Goal: Communication & Community: Connect with others

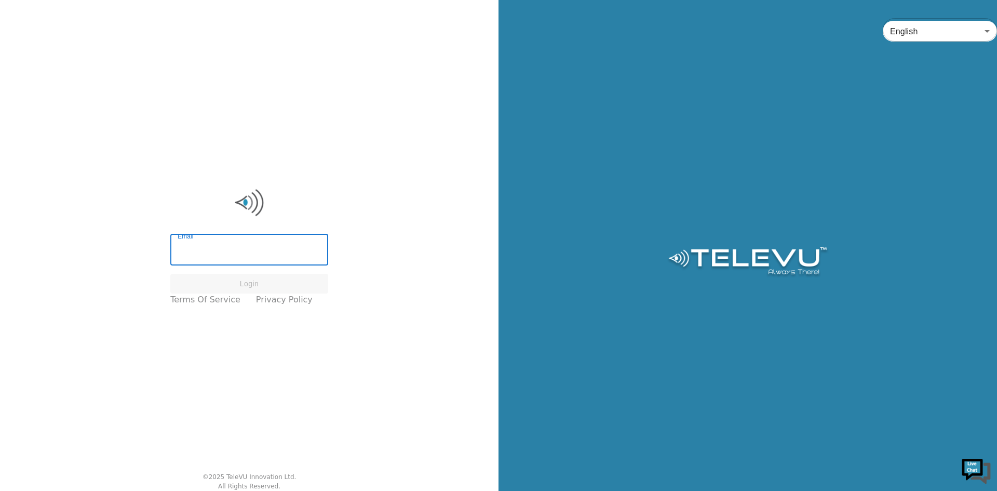
click at [281, 243] on input "Email" at bounding box center [249, 250] width 158 height 29
type input "[EMAIL_ADDRESS][PERSON_NAME][DOMAIN_NAME]"
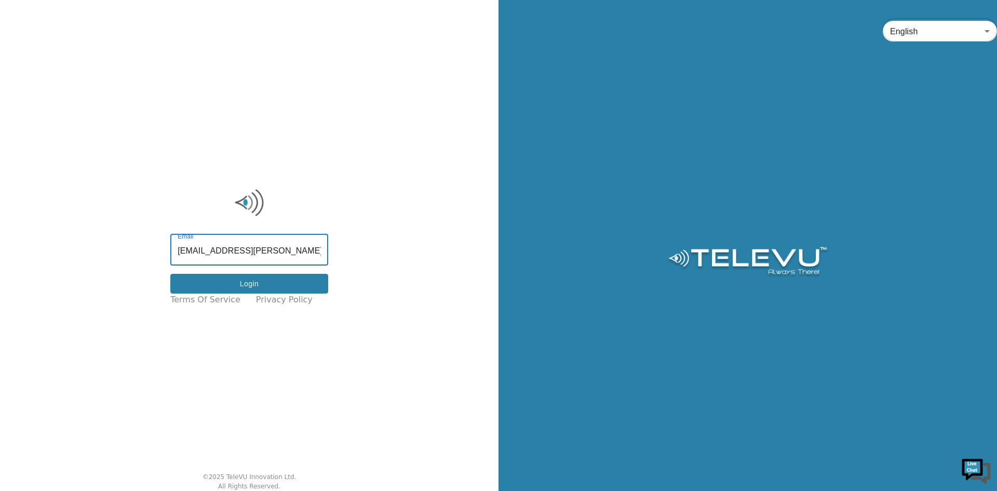
click at [263, 281] on button "Login" at bounding box center [249, 284] width 158 height 20
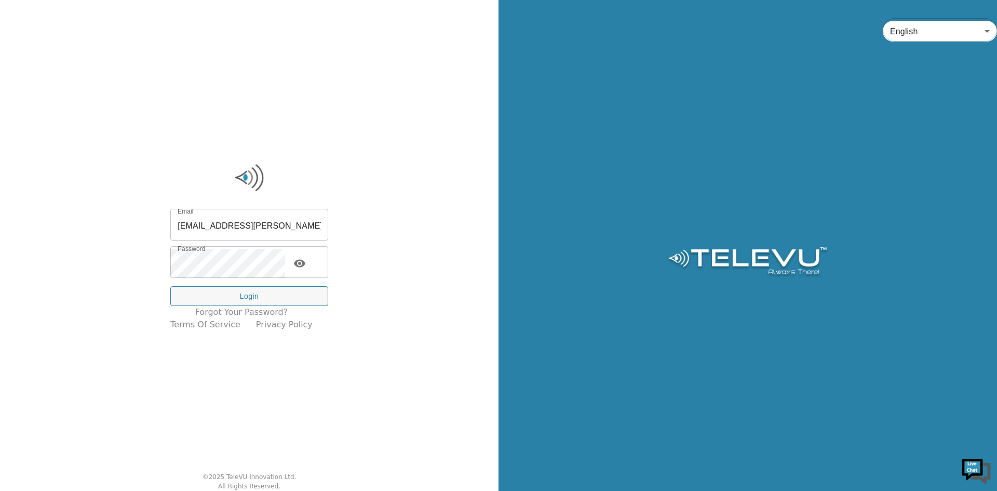
click at [315, 302] on button "Login" at bounding box center [249, 296] width 158 height 20
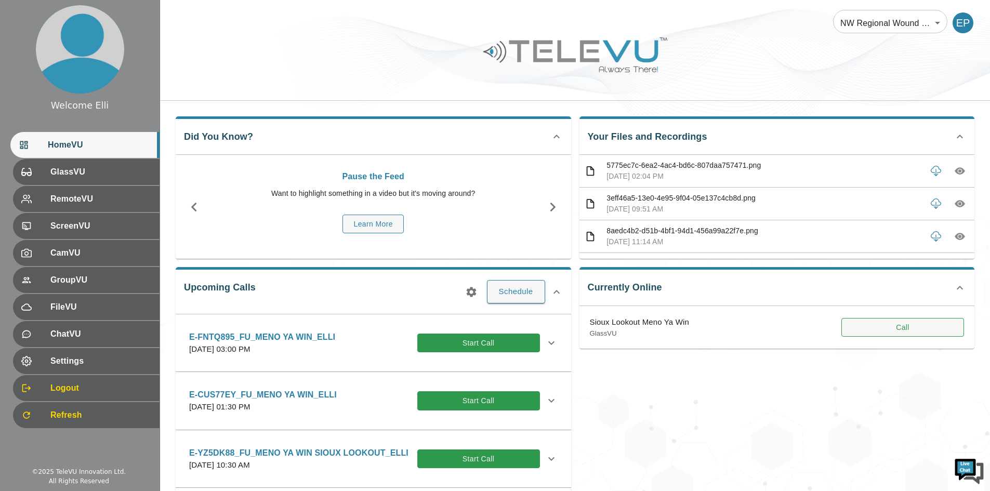
drag, startPoint x: 890, startPoint y: 331, endPoint x: 874, endPoint y: 330, distance: 16.7
click at [890, 331] on button "Call" at bounding box center [902, 327] width 123 height 19
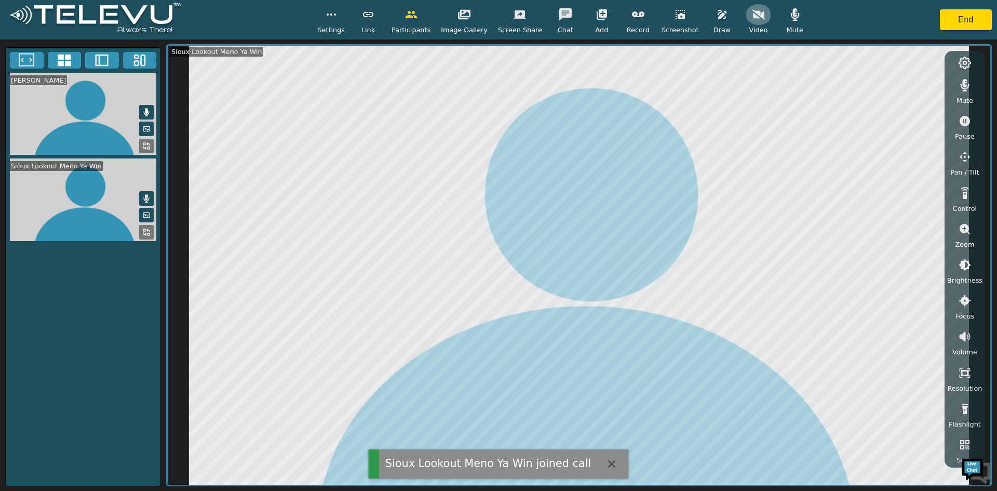
click at [753, 20] on icon "button" at bounding box center [759, 14] width 12 height 12
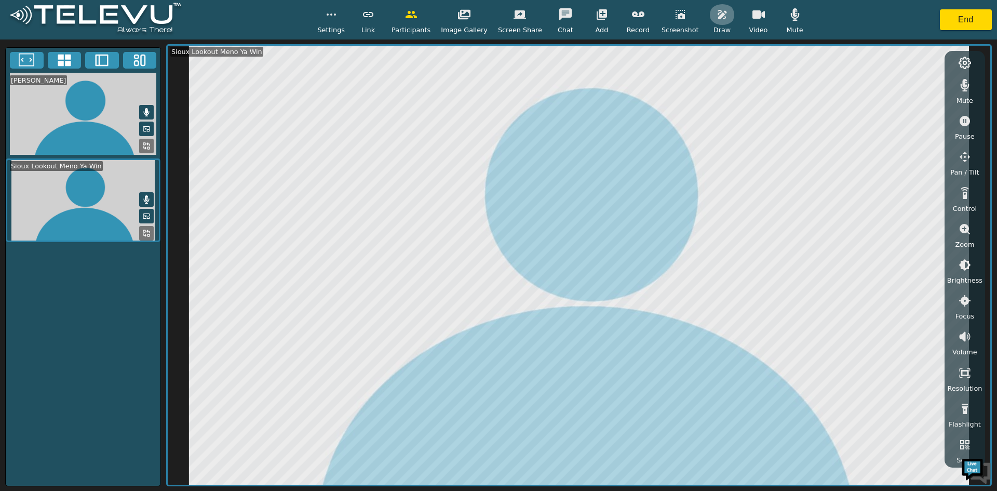
click at [716, 19] on icon "button" at bounding box center [722, 14] width 12 height 12
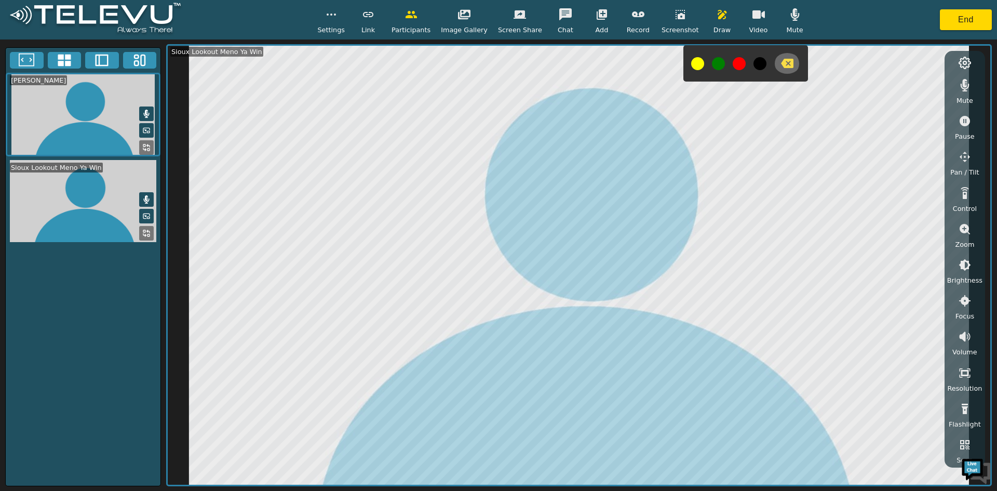
click at [781, 64] on icon "button" at bounding box center [787, 63] width 12 height 9
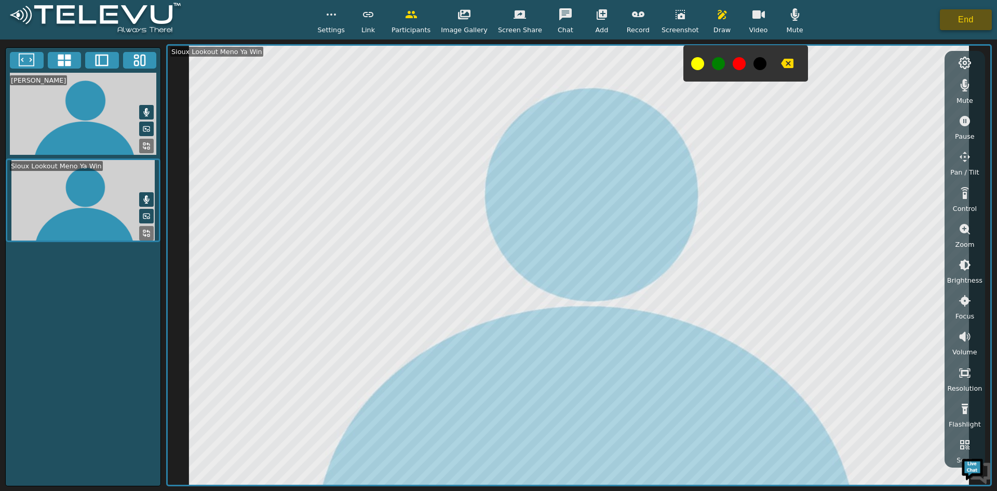
click at [969, 22] on button "End" at bounding box center [966, 19] width 52 height 21
